Goal: Task Accomplishment & Management: Complete application form

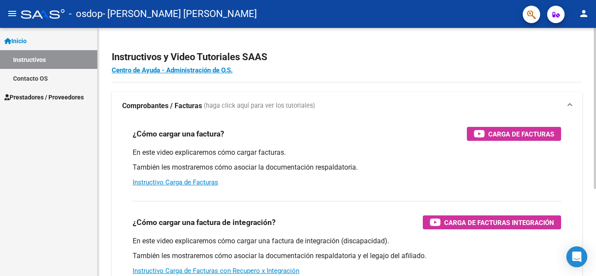
scroll to position [44, 0]
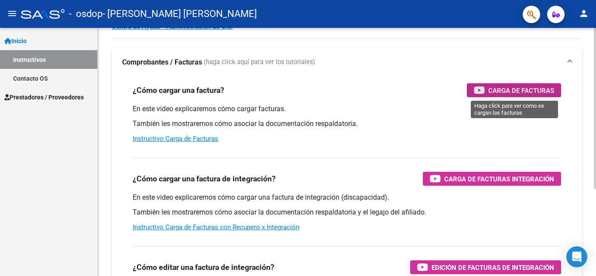
click at [483, 91] on icon "button" at bounding box center [479, 90] width 11 height 10
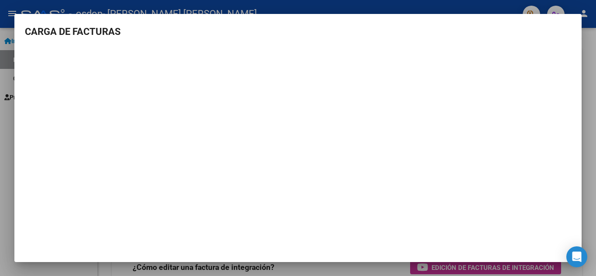
click at [584, 80] on div at bounding box center [298, 138] width 596 height 276
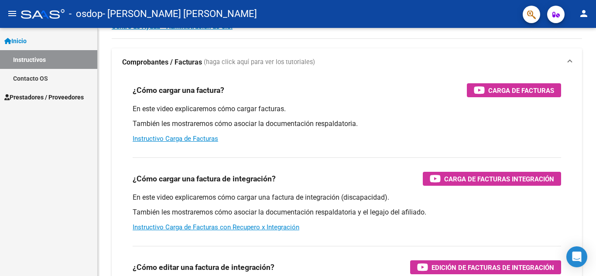
click at [584, 80] on div "Instructivos y Video Tutoriales SAAS Centro de Ayuda - Administración de O.S. C…" at bounding box center [347, 175] width 498 height 383
click at [68, 92] on span "Prestadores / Proveedores" at bounding box center [43, 97] width 79 height 10
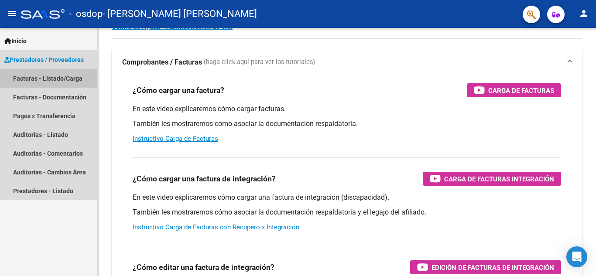
click at [70, 78] on link "Facturas - Listado/Carga" at bounding box center [48, 78] width 97 height 19
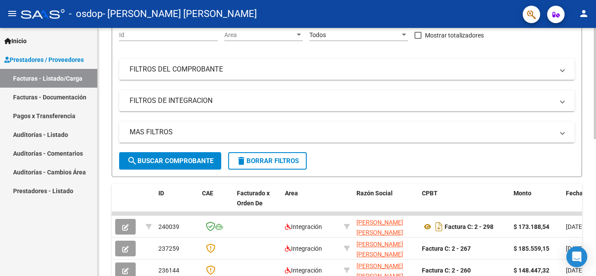
scroll to position [131, 0]
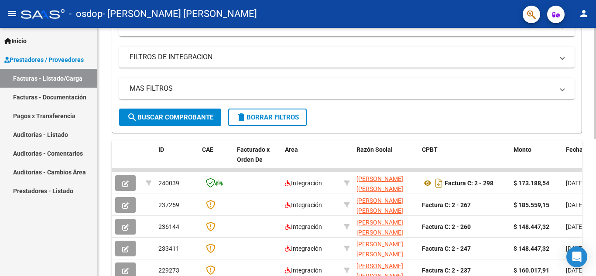
click at [200, 123] on button "search Buscar Comprobante" at bounding box center [170, 117] width 102 height 17
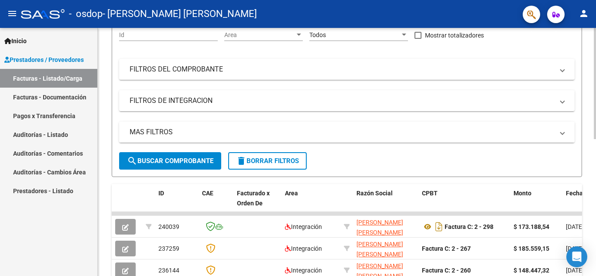
scroll to position [44, 0]
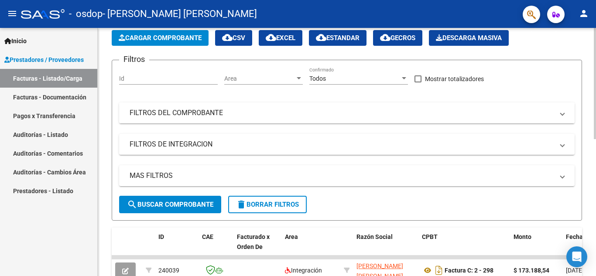
click at [219, 119] on mat-expansion-panel-header "FILTROS DEL COMPROBANTE" at bounding box center [346, 113] width 455 height 21
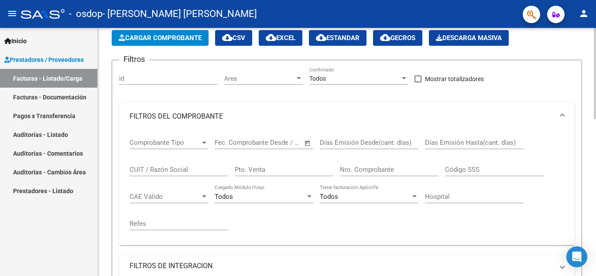
click at [219, 119] on mat-panel-title "FILTROS DEL COMPROBANTE" at bounding box center [342, 117] width 424 height 10
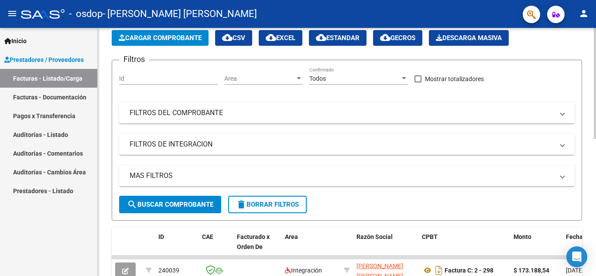
click at [219, 140] on mat-panel-title "FILTROS DE INTEGRACION" at bounding box center [342, 145] width 424 height 10
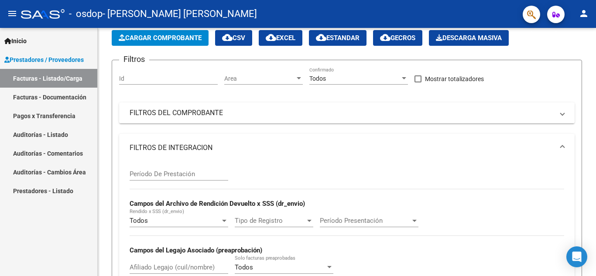
click at [87, 80] on link "Facturas - Listado/Carga" at bounding box center [48, 78] width 97 height 19
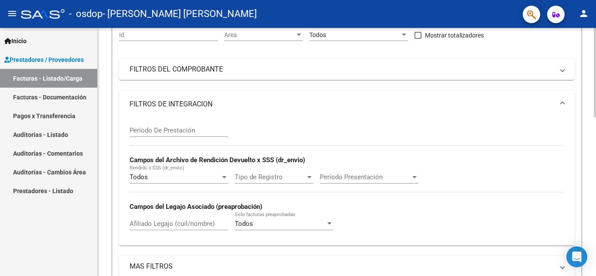
scroll to position [131, 0]
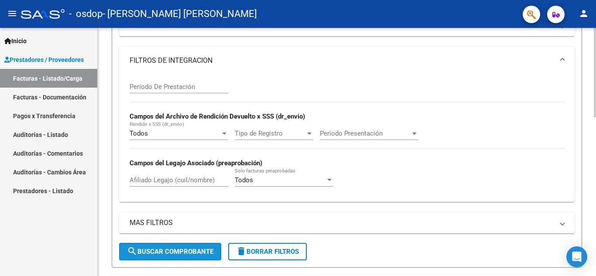
click at [201, 249] on span "search Buscar Comprobante" at bounding box center [170, 252] width 86 height 8
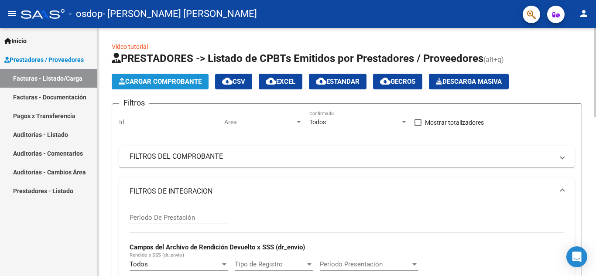
click at [192, 77] on button "Cargar Comprobante" at bounding box center [160, 82] width 97 height 16
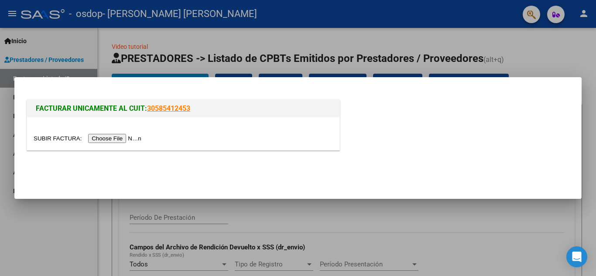
click at [120, 137] on input "file" at bounding box center [89, 138] width 110 height 9
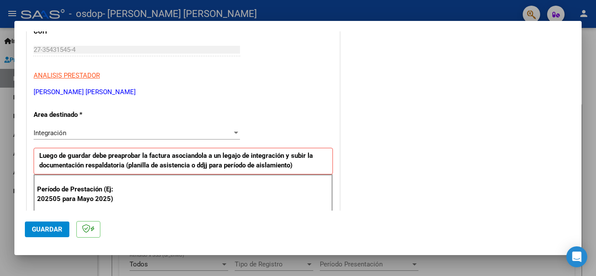
scroll to position [171, 0]
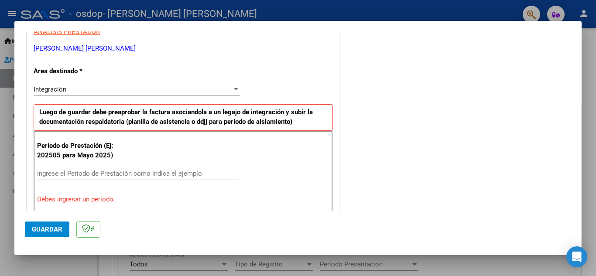
click at [212, 176] on input "Ingrese el Período de Prestación como indica el ejemplo" at bounding box center [138, 174] width 202 height 8
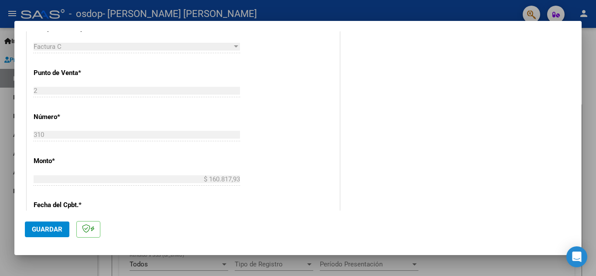
scroll to position [389, 0]
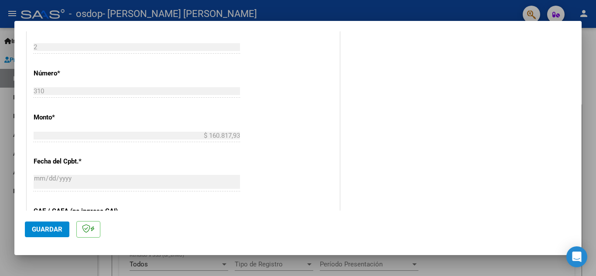
type input "202508"
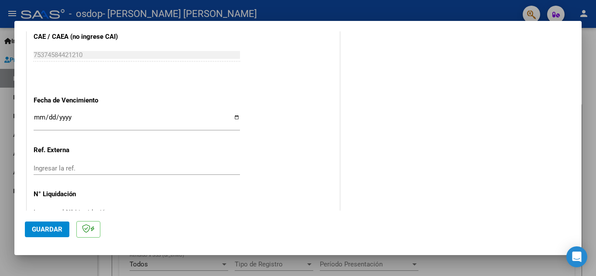
scroll to position [588, 0]
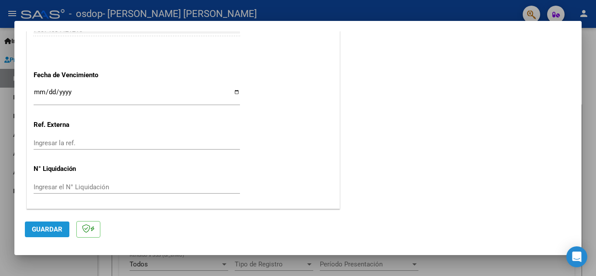
click at [65, 228] on button "Guardar" at bounding box center [47, 230] width 44 height 16
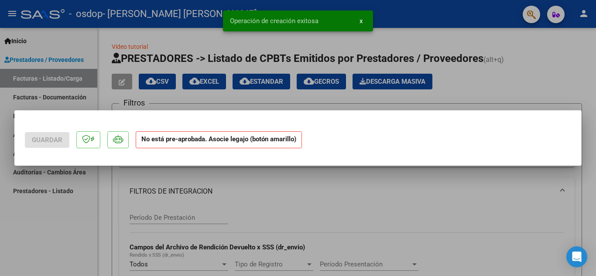
scroll to position [0, 0]
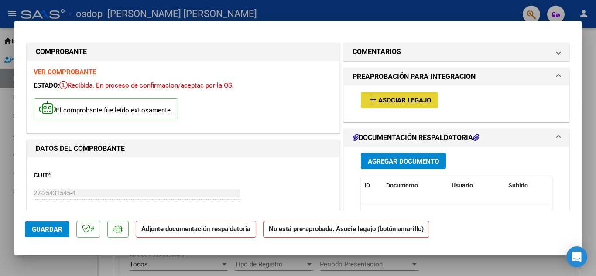
click at [392, 100] on span "Asociar Legajo" at bounding box center [404, 100] width 53 height 8
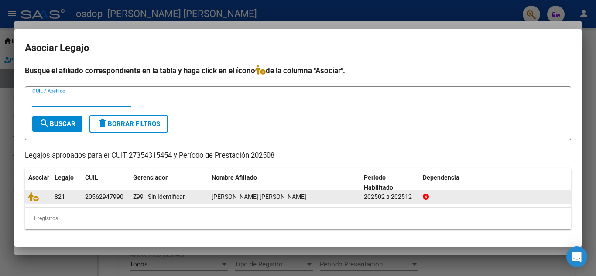
click at [306, 193] on span "[PERSON_NAME] [PERSON_NAME]" at bounding box center [259, 196] width 95 height 7
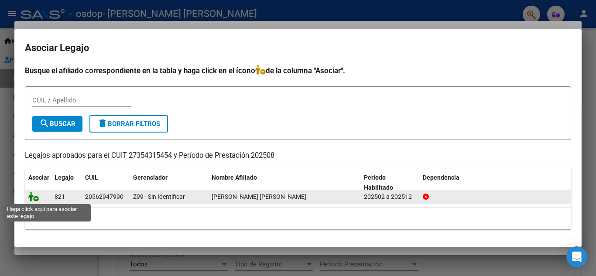
click at [38, 198] on icon at bounding box center [33, 197] width 10 height 10
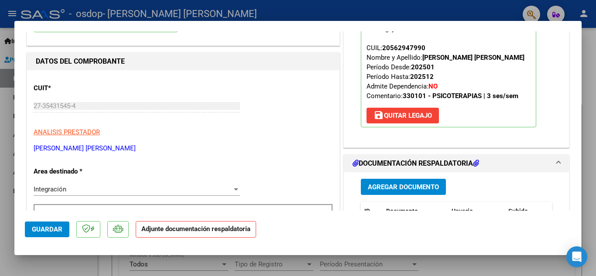
scroll to position [131, 0]
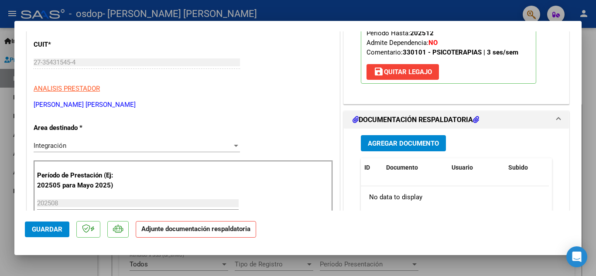
click at [416, 147] on span "Agregar Documento" at bounding box center [403, 144] width 71 height 8
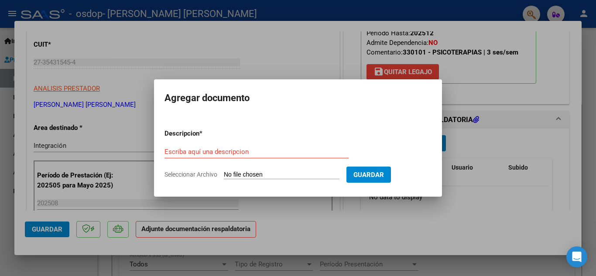
click at [268, 169] on form "Descripcion * Escriba aquí una descripcion Seleccionar Archivo Guardar" at bounding box center [297, 154] width 267 height 64
click at [304, 177] on input "Seleccionar Archivo" at bounding box center [282, 175] width 116 height 8
type input "C:\fakepath\planilla Asistencia [GEOGRAPHIC_DATA] [DATE].pdf"
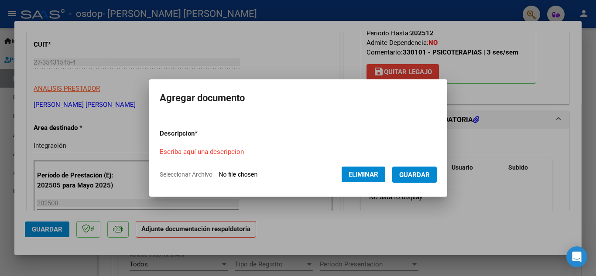
click at [410, 172] on span "Guardar" at bounding box center [414, 175] width 31 height 8
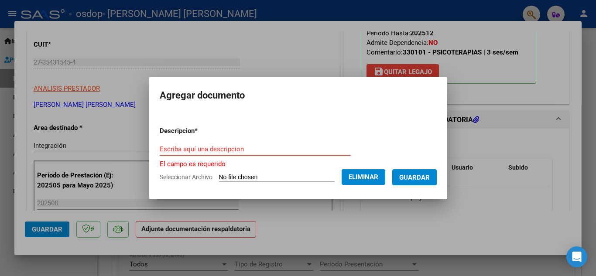
click at [286, 143] on div "Escriba aquí una descripcion" at bounding box center [255, 149] width 191 height 13
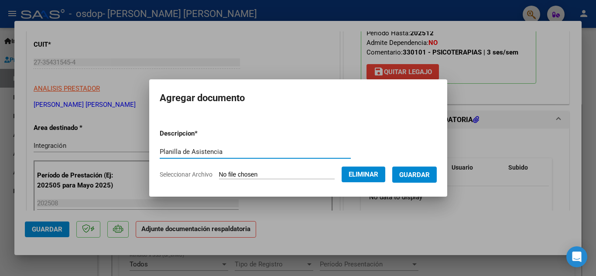
type input "Planilla de Asistencia"
click at [428, 172] on span "Guardar" at bounding box center [414, 175] width 31 height 8
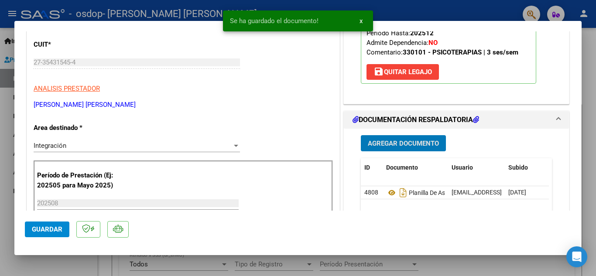
click at [426, 147] on span "Agregar Documento" at bounding box center [403, 144] width 71 height 8
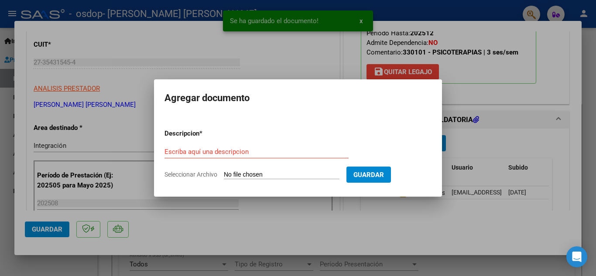
click at [242, 171] on input "Seleccionar Archivo" at bounding box center [282, 175] width 116 height 8
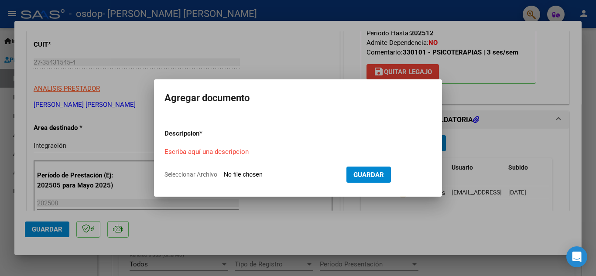
type input "C:\fakepath\Captura de pantalla [DATE] 092258.png"
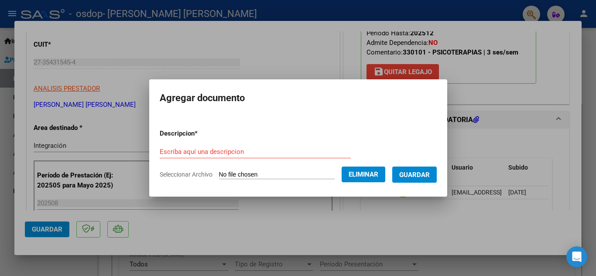
click at [290, 155] on input "Escriba aquí una descripcion" at bounding box center [255, 152] width 191 height 8
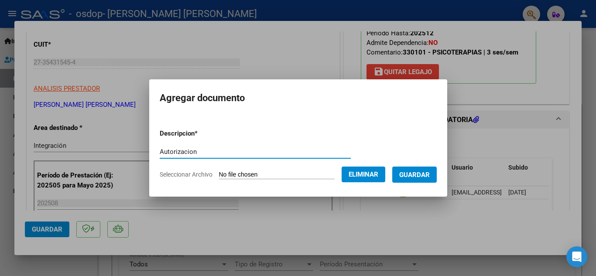
type input "Autorizacion"
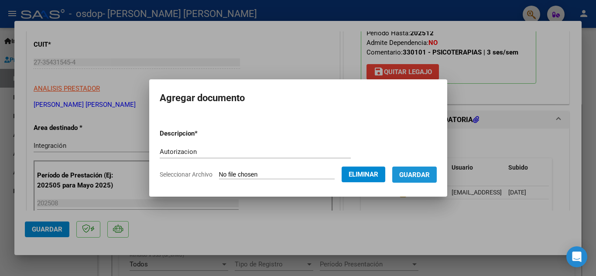
click at [417, 175] on span "Guardar" at bounding box center [414, 175] width 31 height 8
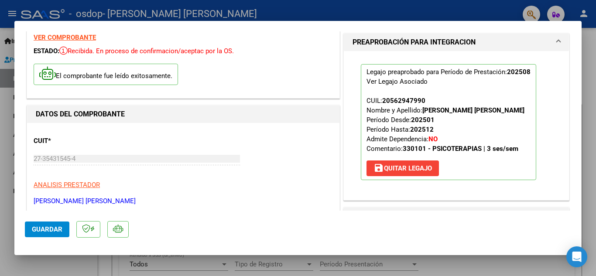
scroll to position [0, 0]
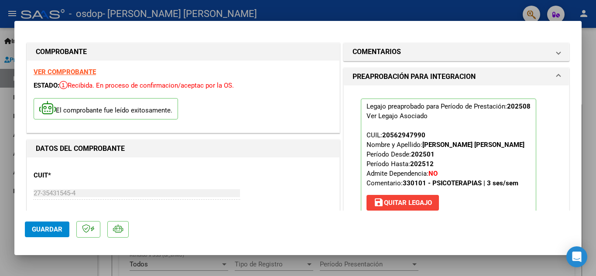
click at [52, 229] on span "Guardar" at bounding box center [47, 230] width 31 height 8
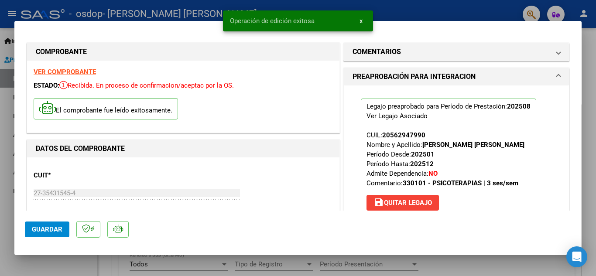
click at [523, 262] on div at bounding box center [298, 138] width 596 height 276
type input "$ 0,00"
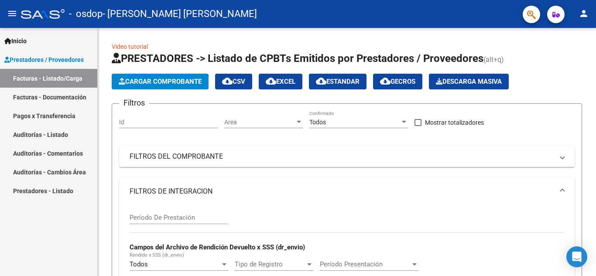
click at [58, 79] on link "Facturas - Listado/Carga" at bounding box center [48, 78] width 97 height 19
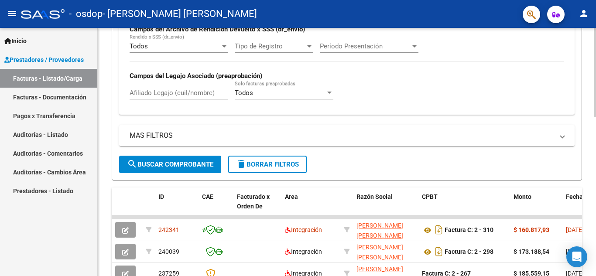
scroll to position [262, 0]
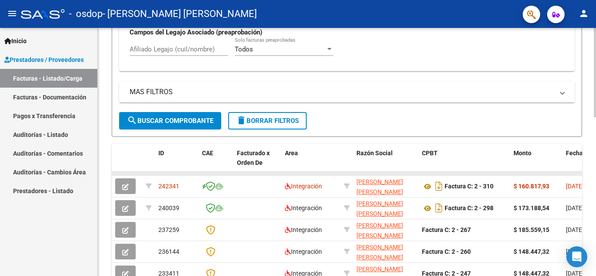
drag, startPoint x: 528, startPoint y: 175, endPoint x: 541, endPoint y: 174, distance: 13.2
drag, startPoint x: 533, startPoint y: 171, endPoint x: 550, endPoint y: 172, distance: 16.6
click at [550, 172] on div "ID CAE Facturado x Orden De Area Razón Social CPBT Monto Fecha Cpbt [PERSON_NAM…" at bounding box center [347, 281] width 470 height 275
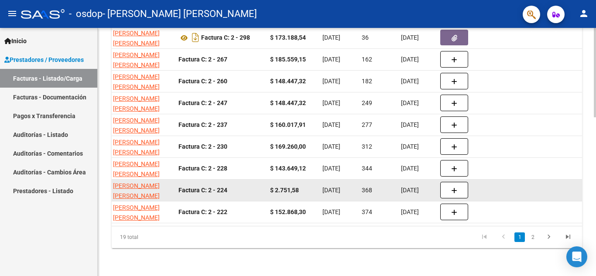
scroll to position [349, 0]
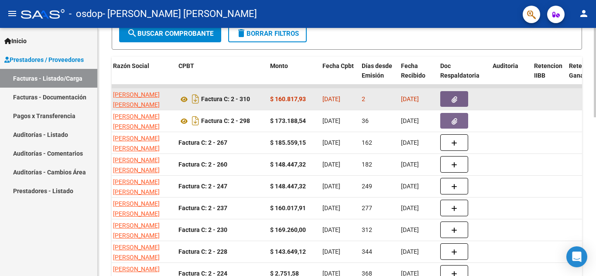
click at [531, 102] on datatable-body-cell at bounding box center [547, 99] width 35 height 21
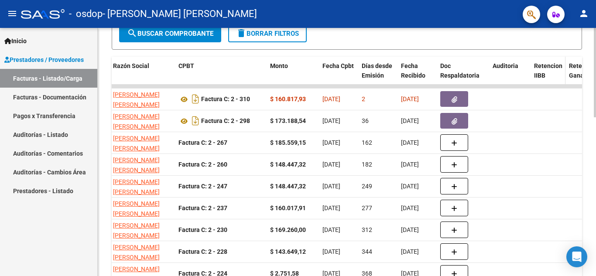
click at [539, 62] on span "Retencion IIBB" at bounding box center [548, 70] width 28 height 17
